Goal: Task Accomplishment & Management: Complete application form

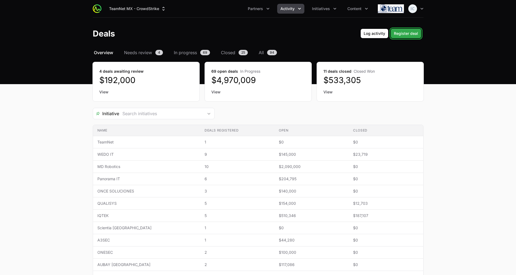
click at [402, 31] on span "Register deal" at bounding box center [406, 33] width 24 height 7
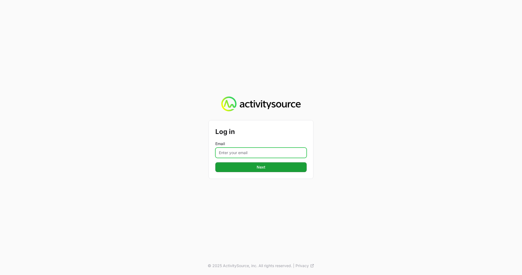
click at [234, 151] on input "Email" at bounding box center [260, 152] width 91 height 10
type input "[EMAIL_ADDRESS][DOMAIN_NAME]"
click at [264, 157] on input "[EMAIL_ADDRESS][DOMAIN_NAME]" at bounding box center [260, 152] width 91 height 10
click at [263, 152] on input "[EMAIL_ADDRESS][DOMAIN_NAME]" at bounding box center [260, 152] width 91 height 10
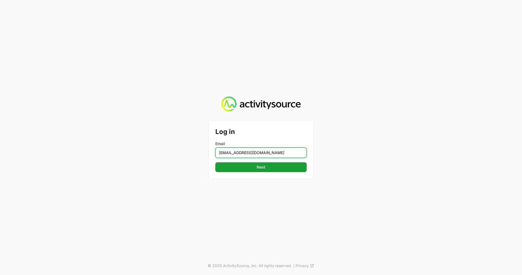
click at [263, 152] on input "[EMAIL_ADDRESS][DOMAIN_NAME]" at bounding box center [260, 152] width 91 height 10
click at [263, 152] on input "Email" at bounding box center [260, 152] width 91 height 10
type input "[EMAIL_ADDRESS][DOMAIN_NAME]"
click at [266, 168] on span "Next" at bounding box center [261, 167] width 85 height 7
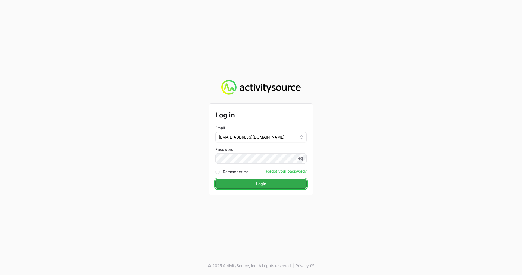
click at [245, 183] on span "Login" at bounding box center [261, 183] width 85 height 7
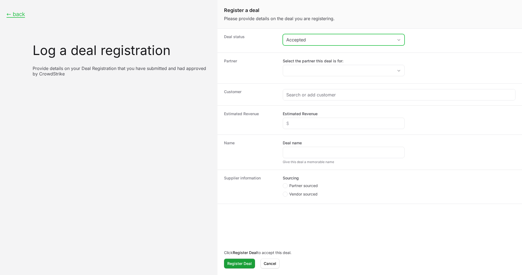
click at [314, 38] on div "Accepted" at bounding box center [339, 39] width 107 height 7
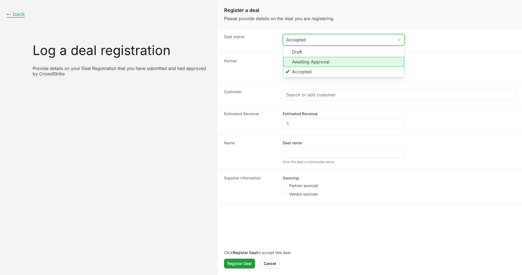
click at [310, 63] on li "Awaiting Approval" at bounding box center [343, 62] width 121 height 10
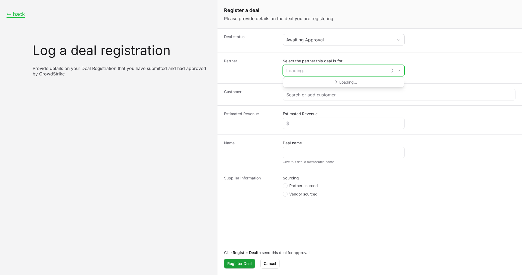
click at [312, 73] on input "Select the partner this deal is for:" at bounding box center [335, 70] width 104 height 11
click at [312, 82] on li "ISA Avanzados" at bounding box center [343, 82] width 121 height 11
type input "ISA Avanzados"
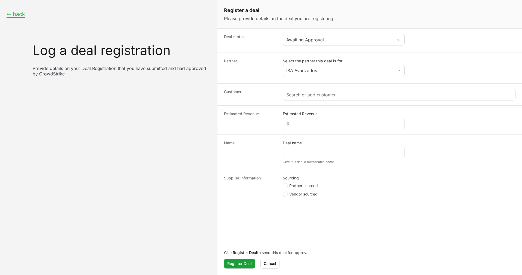
click at [311, 89] on div "Create activity form" at bounding box center [399, 94] width 232 height 11
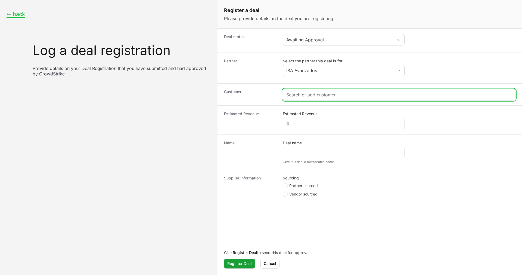
click at [310, 94] on input "Create activity form" at bounding box center [399, 94] width 226 height 7
click at [316, 94] on input "Create activity form" at bounding box center [399, 94] width 226 height 7
paste input "[URL][DOMAIN_NAME]"
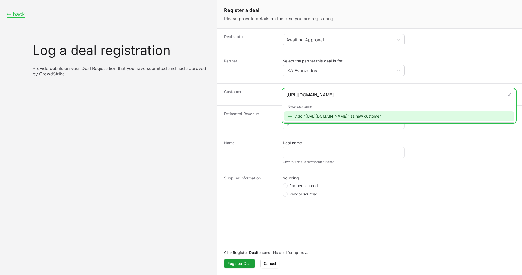
type input "[URL][DOMAIN_NAME]"
click at [319, 115] on div "Add "[URL][DOMAIN_NAME]" as new customer" at bounding box center [399, 116] width 230 height 10
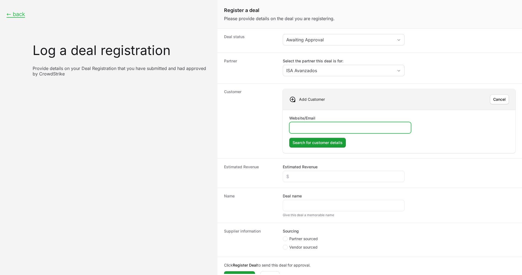
click at [319, 128] on input "Website/Email" at bounding box center [350, 127] width 115 height 7
paste input "[URL][DOMAIN_NAME]"
type input "[URL][DOMAIN_NAME]"
click at [318, 145] on span "Search for customer details" at bounding box center [318, 142] width 50 height 7
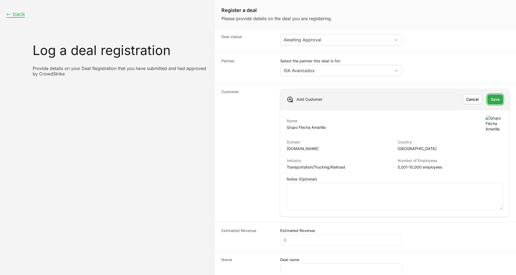
click at [491, 99] on span "Save" at bounding box center [495, 99] width 9 height 7
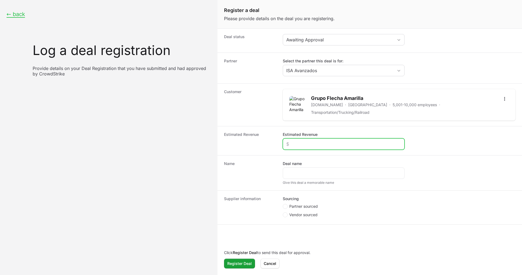
click at [300, 141] on input "Estimated Revenue" at bounding box center [343, 144] width 115 height 7
click at [277, 199] on div "Supplier information Sourcing Partner sourced Vendor sourced" at bounding box center [370, 207] width 305 height 34
click at [285, 204] on icon "Create activity form" at bounding box center [285, 206] width 2 height 4
click at [283, 204] on input "Partner sourced" at bounding box center [283, 204] width 1 height 1
radio input "true"
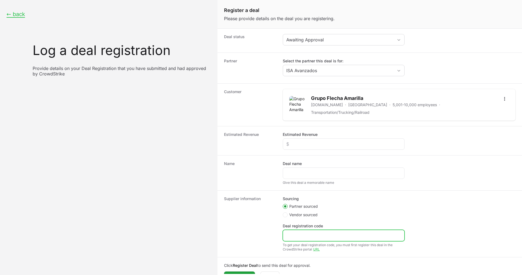
click at [303, 234] on input "Deal registration code" at bounding box center [343, 235] width 115 height 7
paste input "DR-a85cf1ff"
click at [294, 232] on input "DR-a85cf1ff" at bounding box center [343, 235] width 115 height 7
type input "DR-a85cf1ff"
click at [311, 174] on div "Create activity form" at bounding box center [344, 172] width 122 height 11
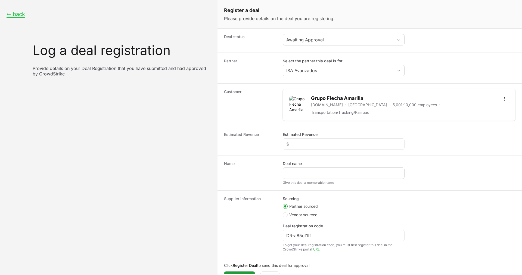
click at [311, 174] on div "Create activity form" at bounding box center [344, 172] width 122 height 11
click at [309, 170] on input "Deal name" at bounding box center [343, 173] width 115 height 7
paste input "Autobuses de [PERSON_NAME] de C.V. | Ingeniería de Sistemas Avanzados del Centr…"
type input "Autobuses de [PERSON_NAME] de C.V. | Ingeniería de Sistemas Avanzados del Centr…"
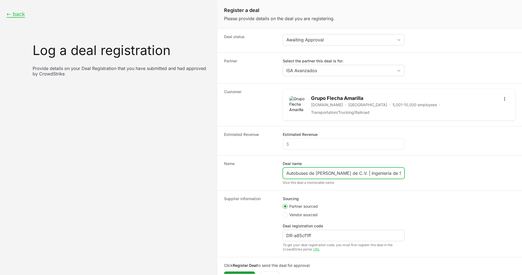
scroll to position [10, 0]
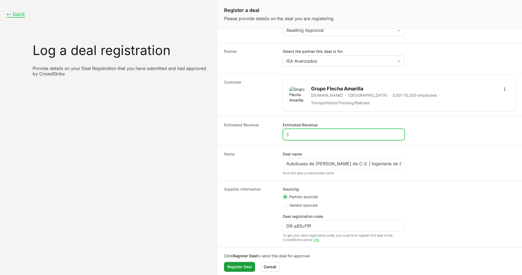
click at [310, 132] on input "Estimated Revenue" at bounding box center [343, 134] width 115 height 7
paste input "$5,091"
type input "$5,091"
click at [270, 146] on div "Name Deal name Autobuses de [PERSON_NAME] de C.V. | Ingeniería de Sistemas Avan…" at bounding box center [370, 163] width 305 height 35
click at [240, 263] on span "Register Deal" at bounding box center [239, 266] width 24 height 7
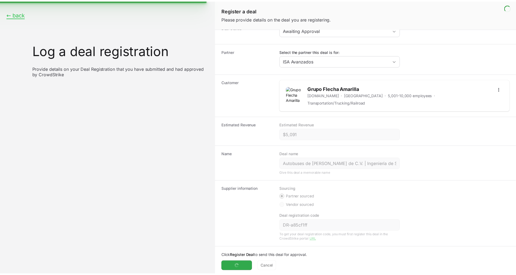
scroll to position [0, 0]
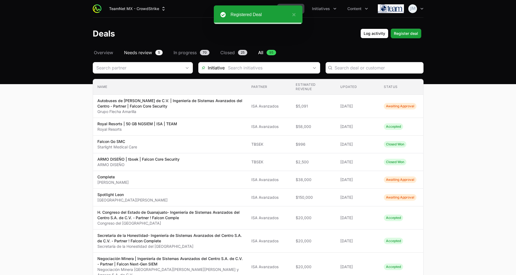
click at [132, 54] on span "Needs review" at bounding box center [138, 52] width 28 height 7
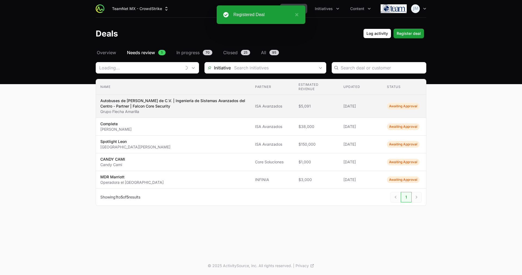
click at [140, 107] on p "Autobuses de [PERSON_NAME] de C.V. | Ingeniería de Sistemas Avanzados del Centr…" at bounding box center [173, 103] width 146 height 11
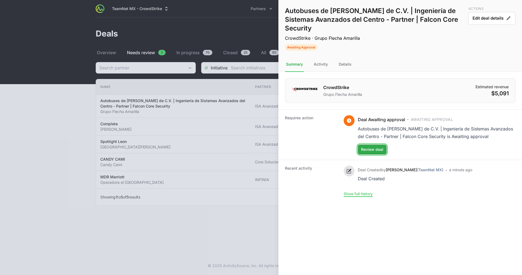
click at [382, 147] on span "Review deal" at bounding box center [372, 149] width 22 height 7
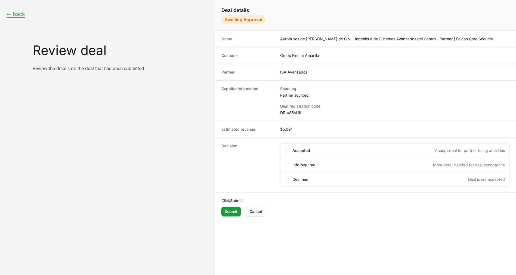
scroll to position [1, 0]
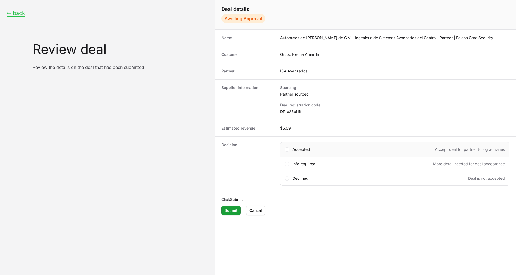
click at [296, 151] on span "Accepted" at bounding box center [301, 149] width 18 height 5
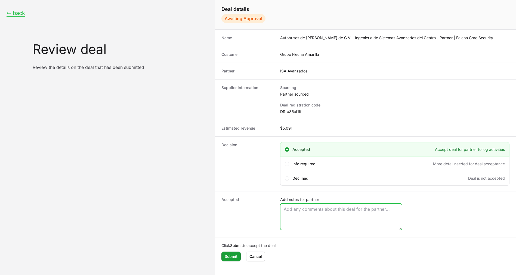
click at [288, 218] on textarea "Add notes for partner" at bounding box center [340, 216] width 121 height 26
paste textarea "Opportunity Owner [PERSON_NAME]"
click at [284, 214] on textarea "Opportunity Owner [PERSON_NAME]" at bounding box center [340, 216] width 121 height 26
type textarea "Opportunity Owner [PERSON_NAME]"
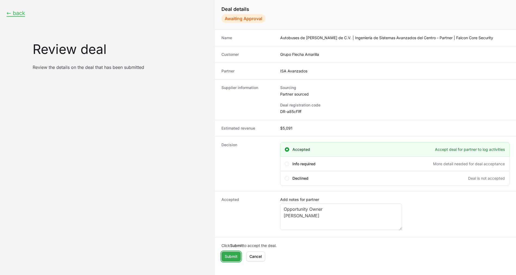
click at [231, 257] on span "Submit" at bounding box center [231, 256] width 13 height 7
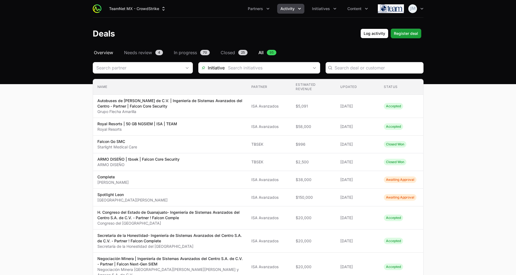
click at [106, 53] on span "Overview" at bounding box center [103, 52] width 19 height 7
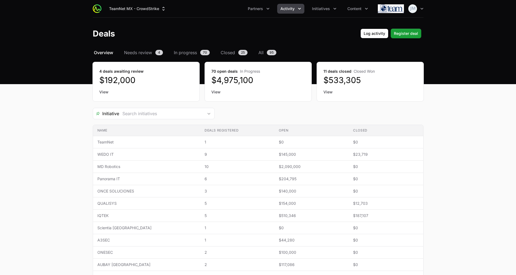
click at [103, 91] on link "View" at bounding box center [146, 91] width 94 height 5
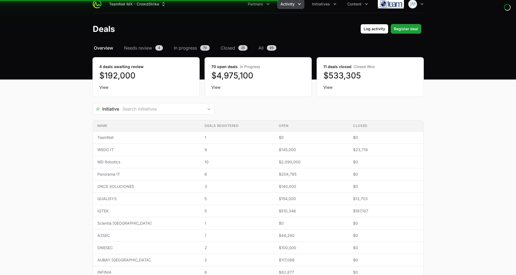
scroll to position [16, 0]
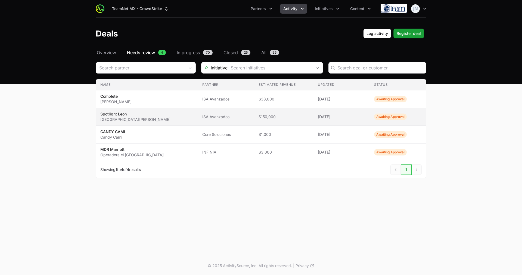
click at [198, 121] on td "Partner [PERSON_NAME]" at bounding box center [226, 117] width 56 height 18
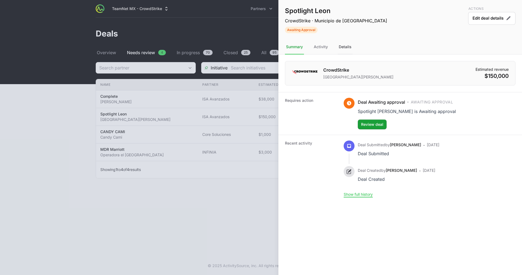
click at [350, 44] on div "Details" at bounding box center [345, 47] width 15 height 15
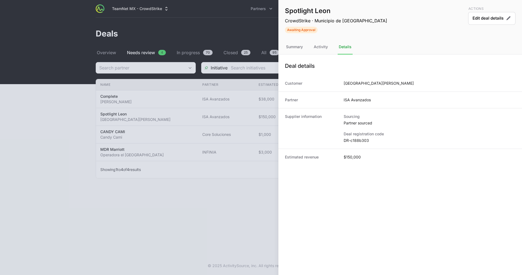
click at [358, 138] on dd "DR-c188b303" at bounding box center [430, 140] width 172 height 5
copy dl "DR-c188b303"
click at [199, 118] on div at bounding box center [261, 137] width 522 height 275
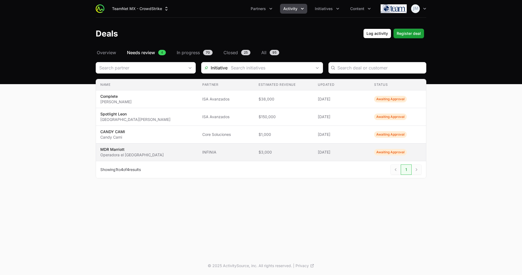
click at [198, 155] on td "Partner INFINIA" at bounding box center [226, 152] width 56 height 18
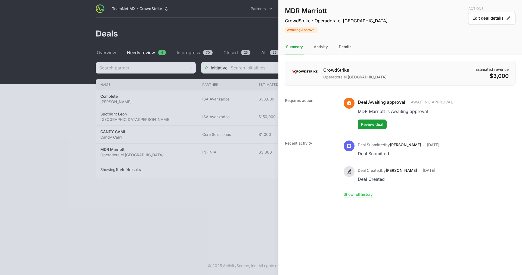
click at [347, 48] on div "Details" at bounding box center [345, 47] width 15 height 15
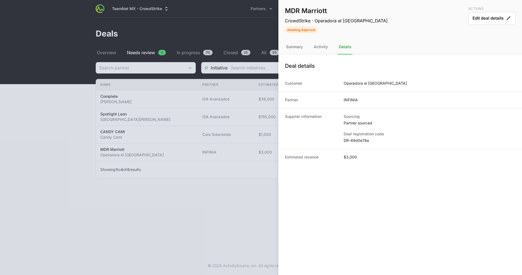
click at [361, 139] on dd "DR-49d0e74a" at bounding box center [430, 140] width 172 height 5
copy dl "DR-49d0e74a"
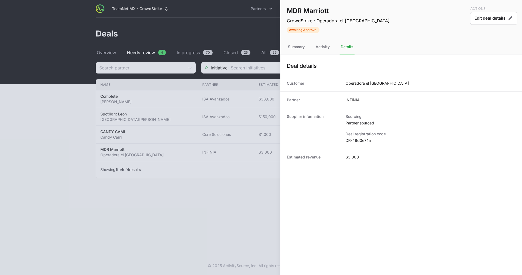
click at [195, 51] on div at bounding box center [261, 137] width 522 height 275
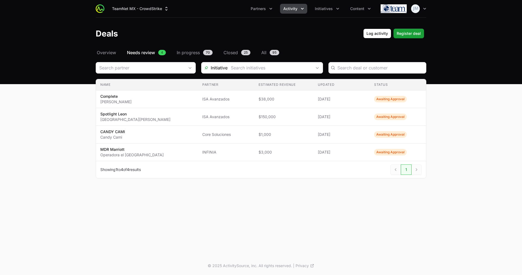
click at [195, 51] on span "In progress" at bounding box center [188, 52] width 23 height 7
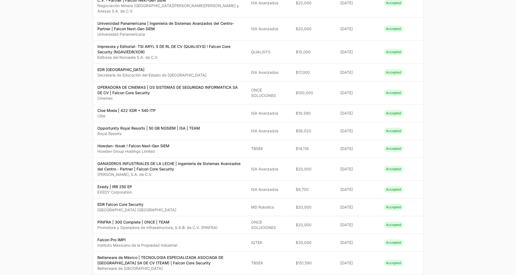
scroll to position [360, 0]
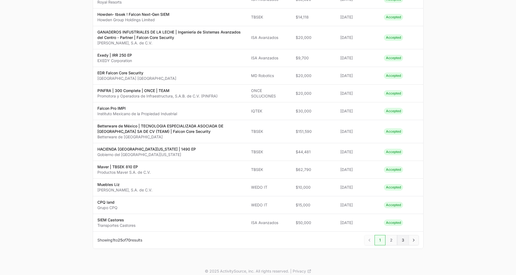
click at [403, 235] on span "3" at bounding box center [403, 240] width 12 height 10
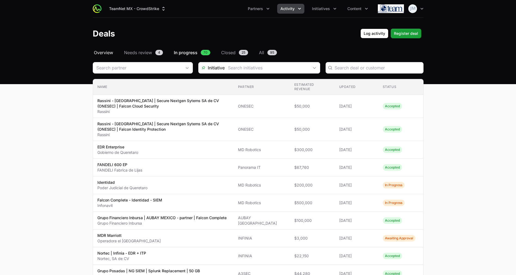
click at [103, 50] on span "Overview" at bounding box center [103, 52] width 19 height 7
